Goal: Find specific page/section: Find specific page/section

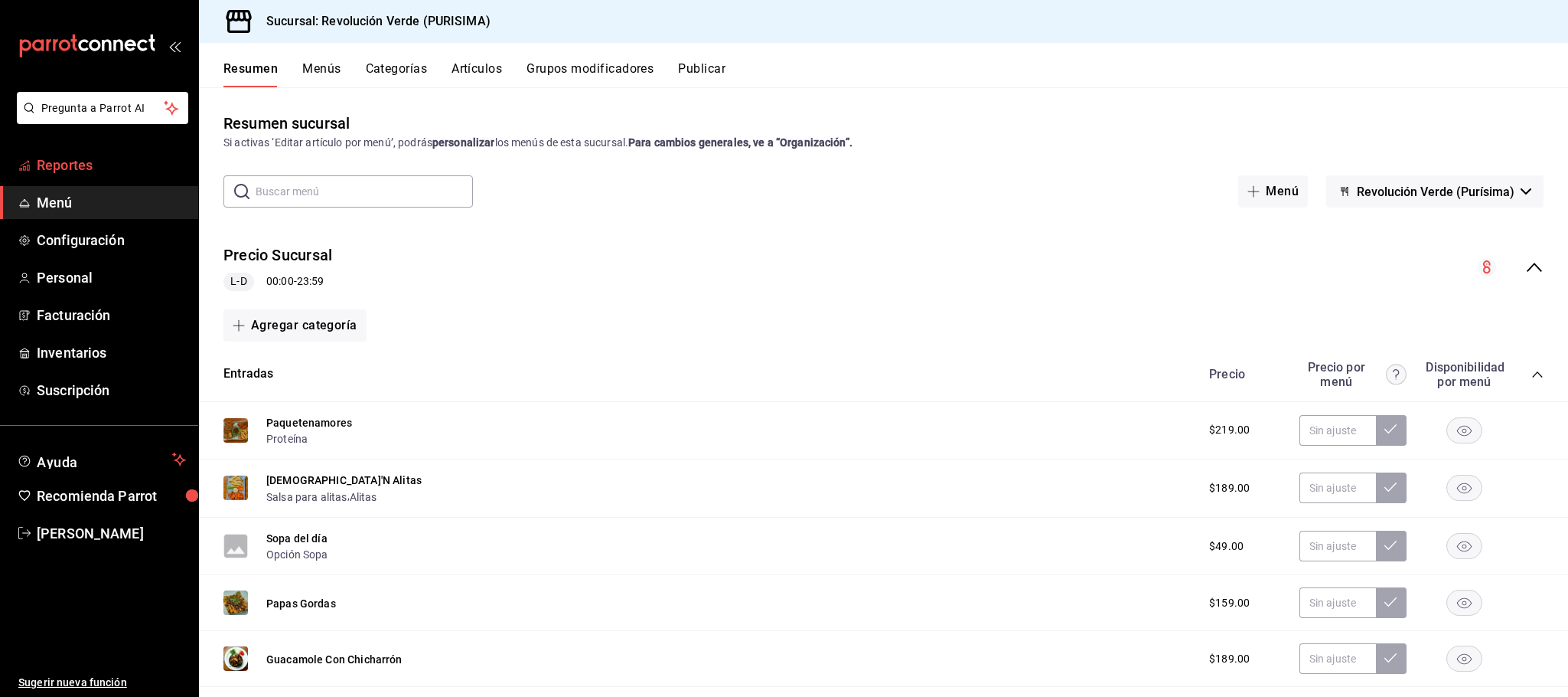
click at [124, 161] on span "Reportes" at bounding box center [112, 165] width 150 height 21
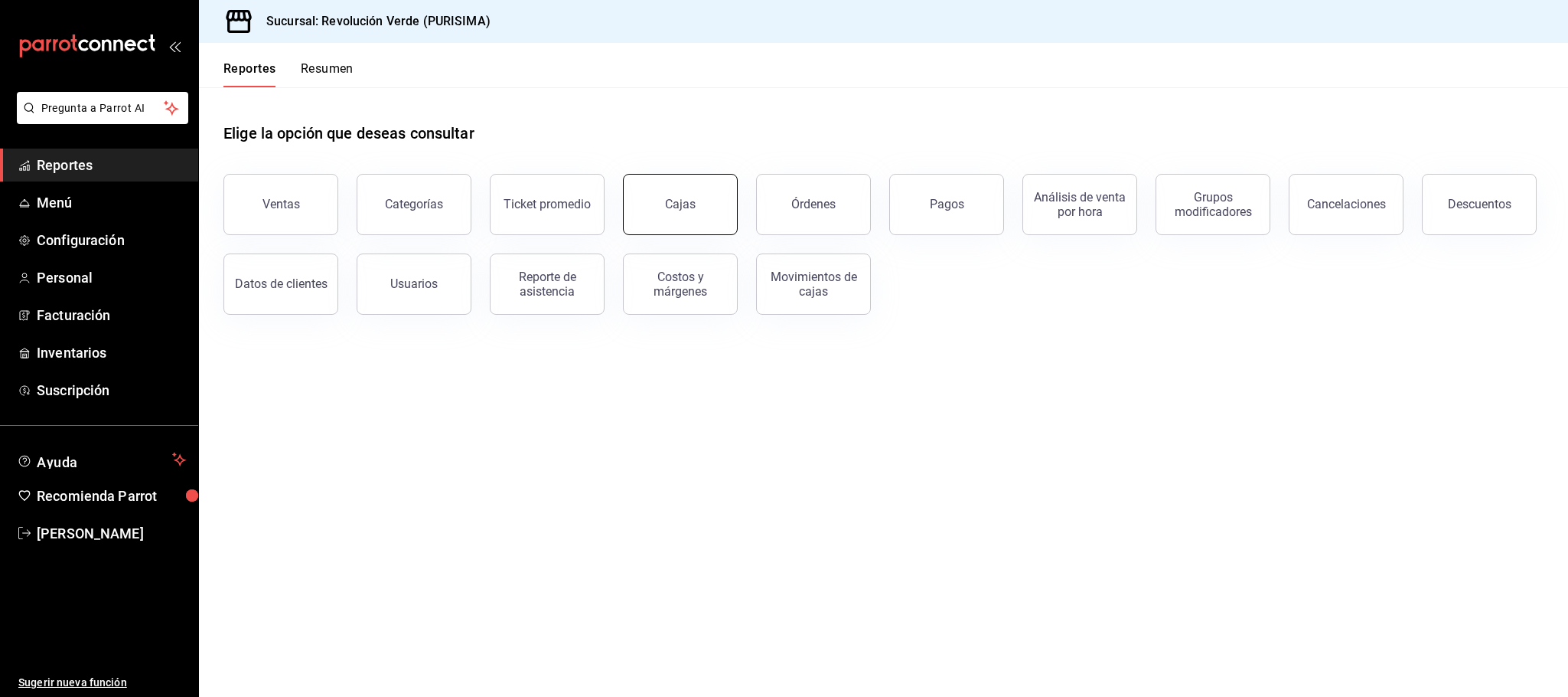
click at [687, 200] on div "Cajas" at bounding box center [680, 204] width 31 height 18
